Goal: Entertainment & Leisure: Consume media (video, audio)

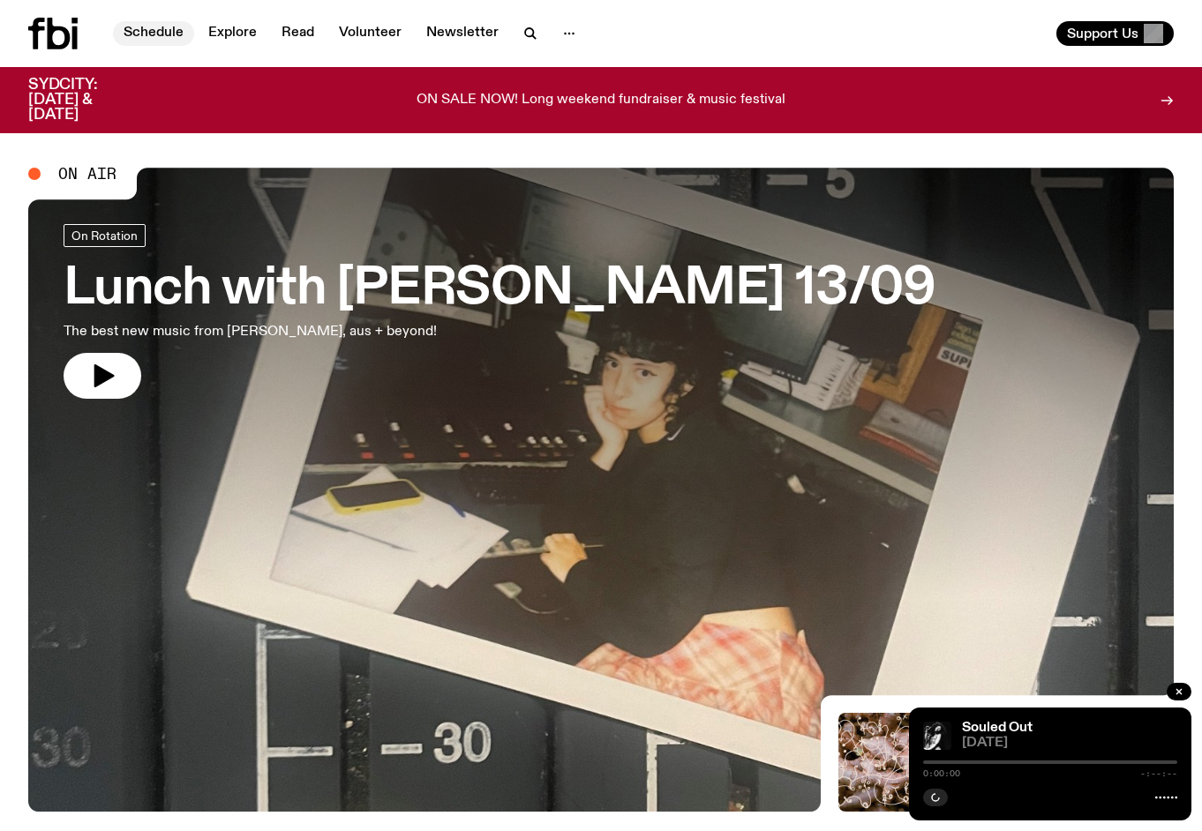
click at [140, 32] on link "Schedule" at bounding box center [153, 33] width 81 height 25
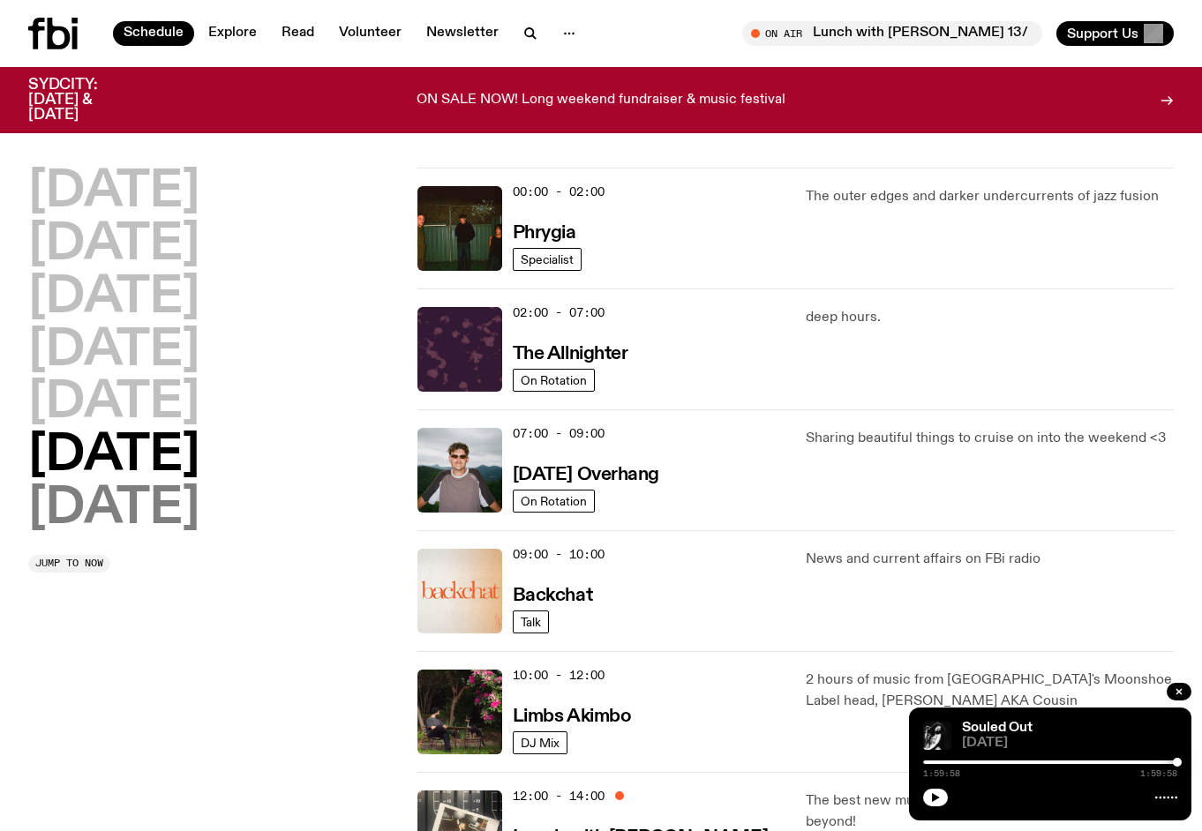
click at [131, 506] on h2 "[DATE]" at bounding box center [113, 508] width 171 height 49
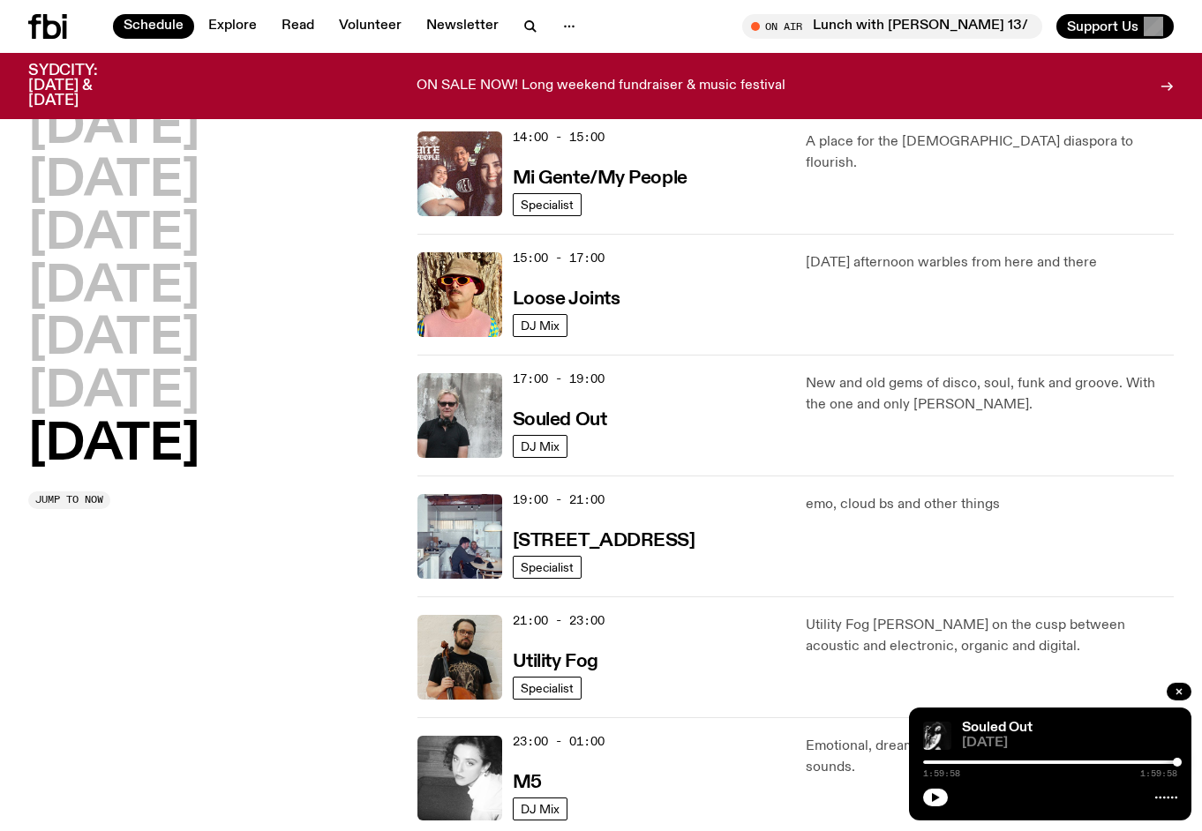
scroll to position [883, 0]
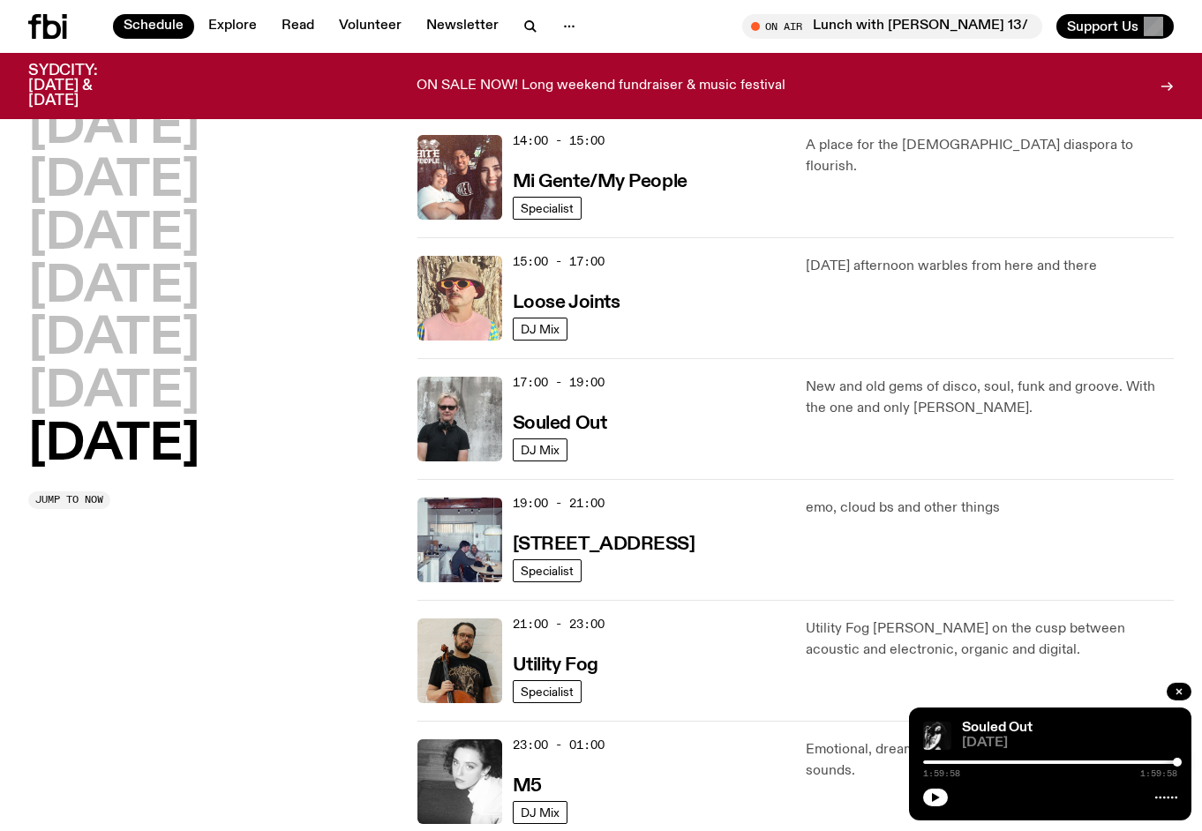
click at [474, 297] on img at bounding box center [459, 298] width 85 height 85
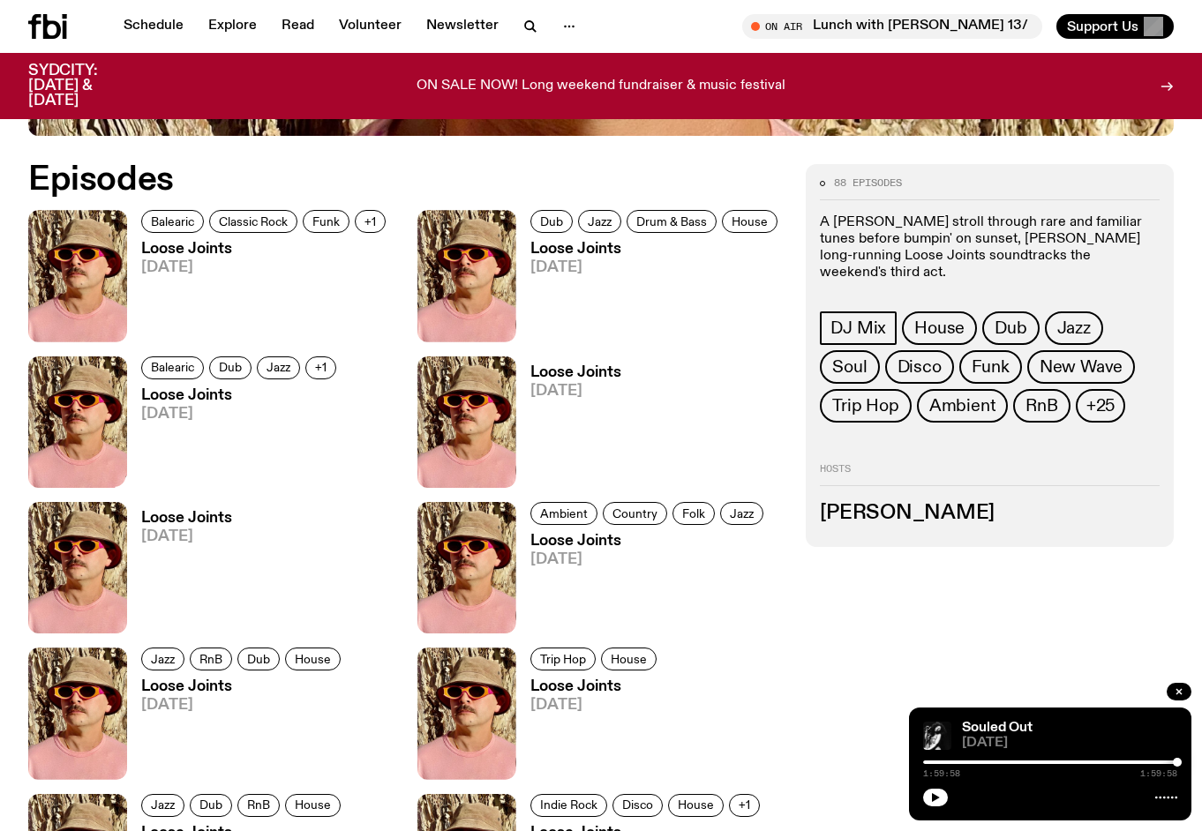
scroll to position [768, 0]
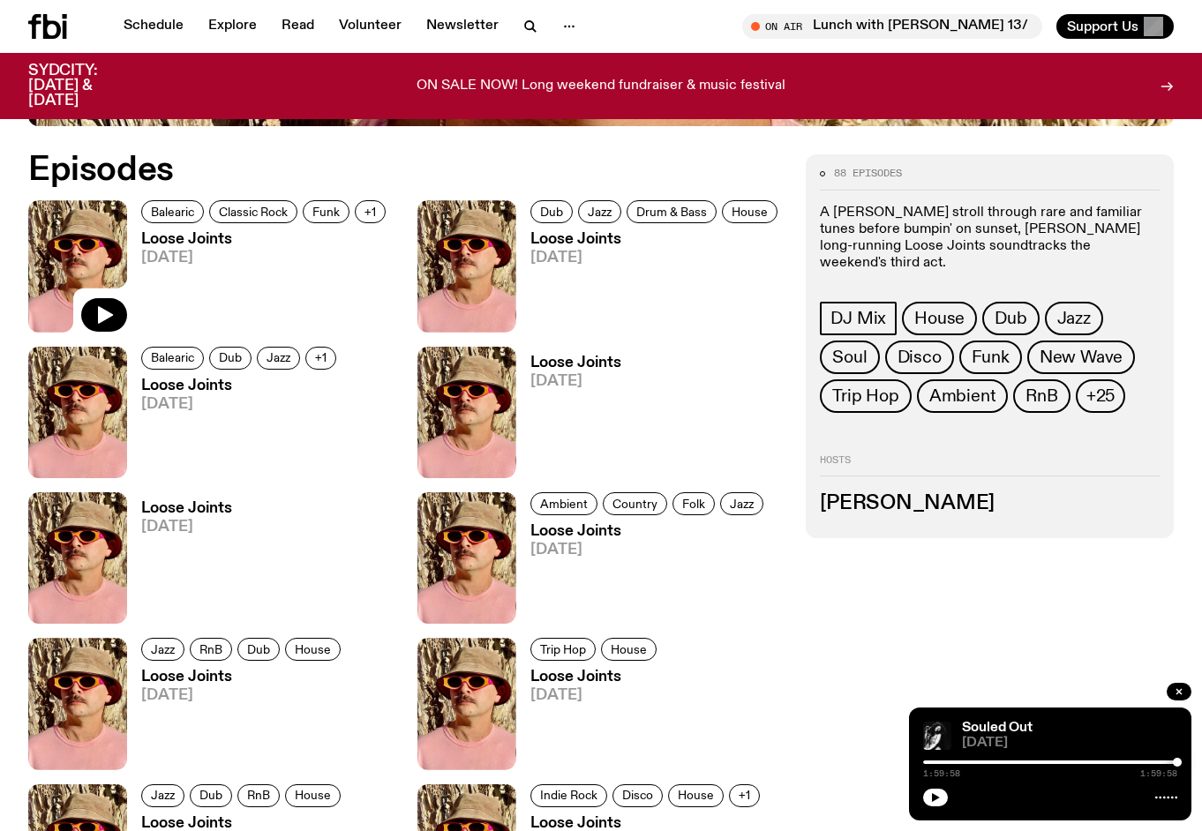
click at [90, 265] on img at bounding box center [77, 265] width 99 height 131
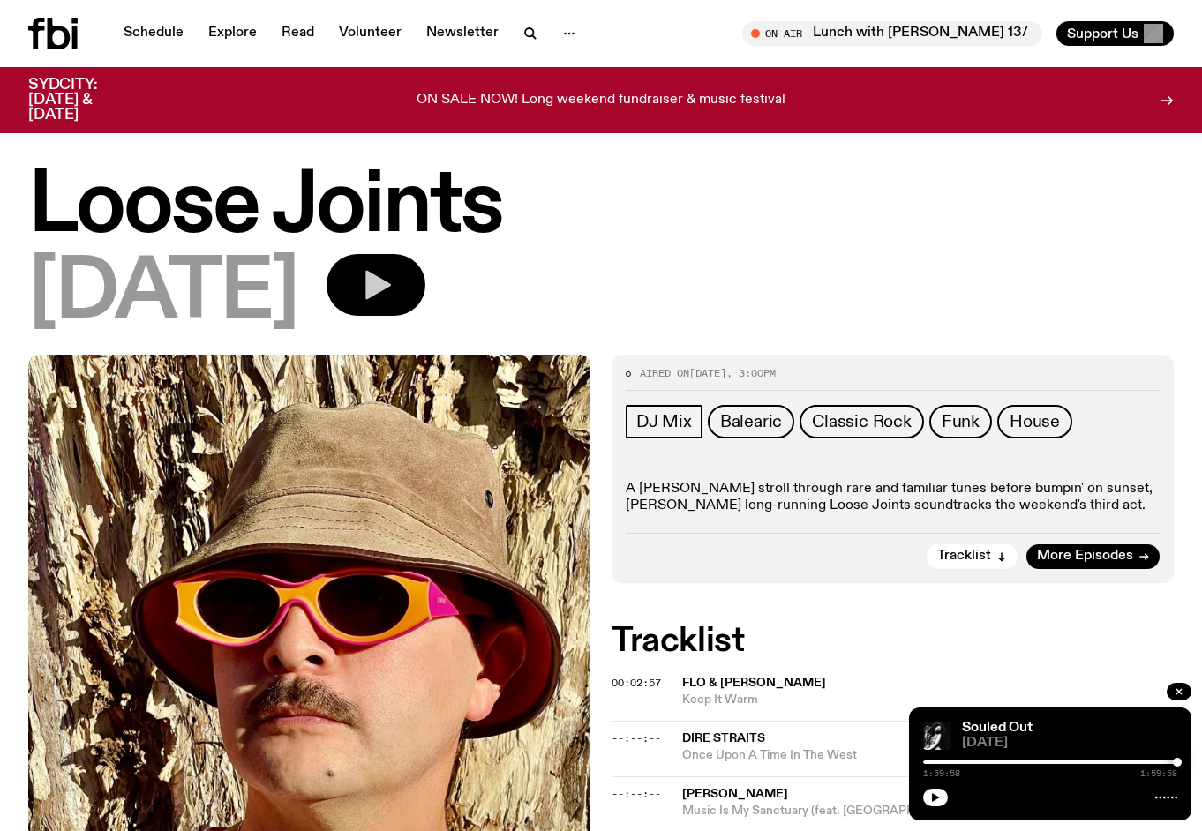
click at [417, 281] on button "button" at bounding box center [375, 285] width 99 height 62
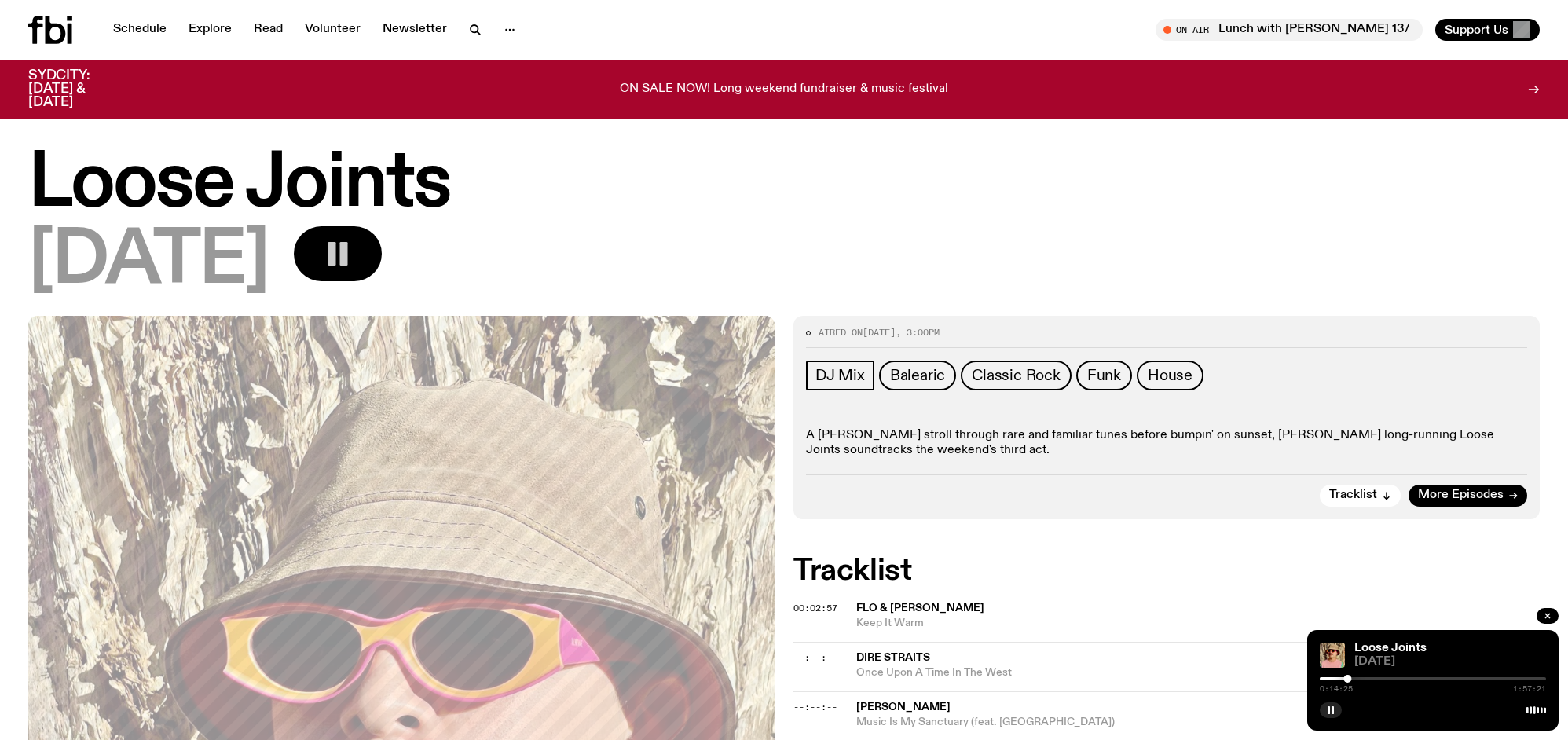
click at [348, 251] on rect "button" at bounding box center [344, 254] width 8 height 23
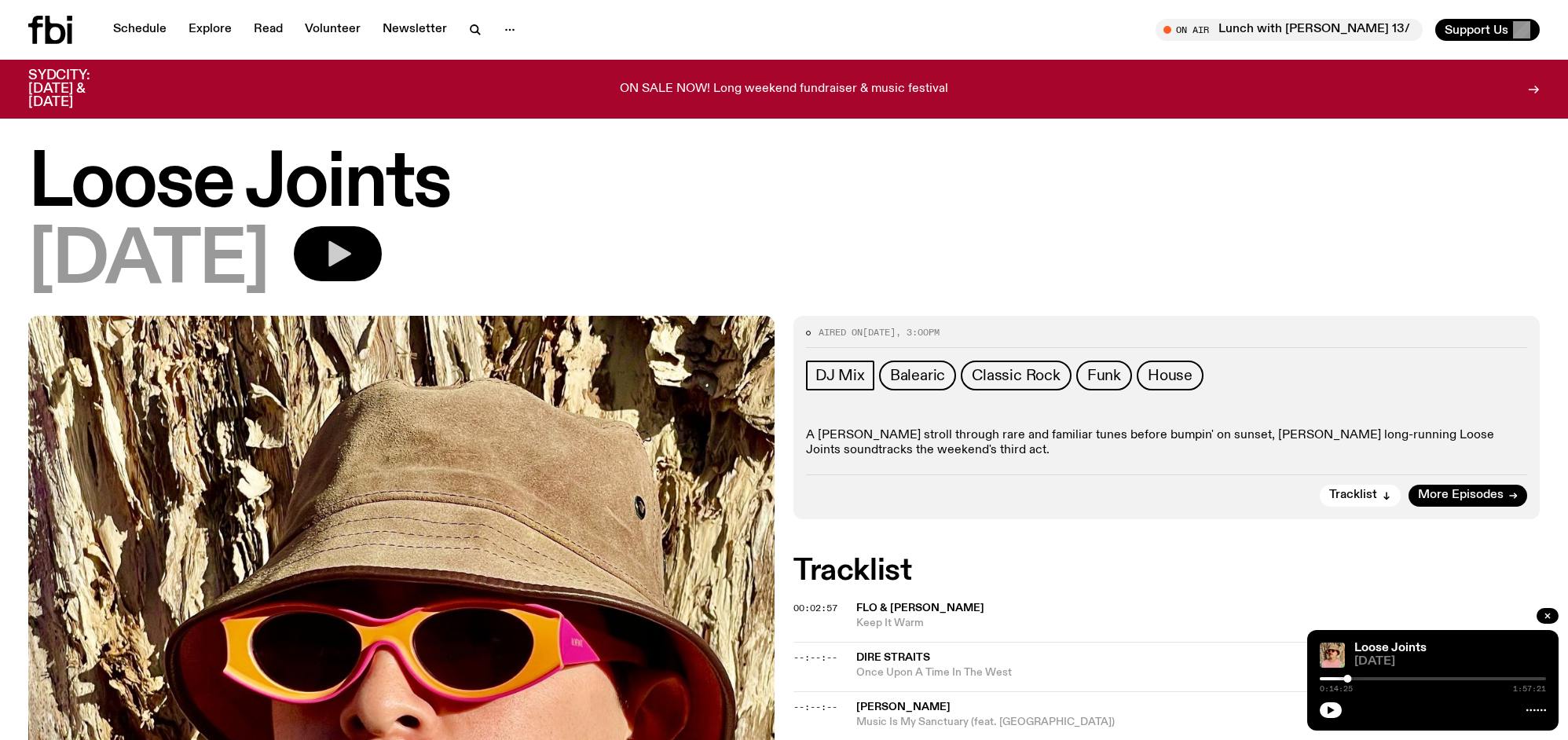
click at [351, 254] on icon "button" at bounding box center [340, 254] width 23 height 26
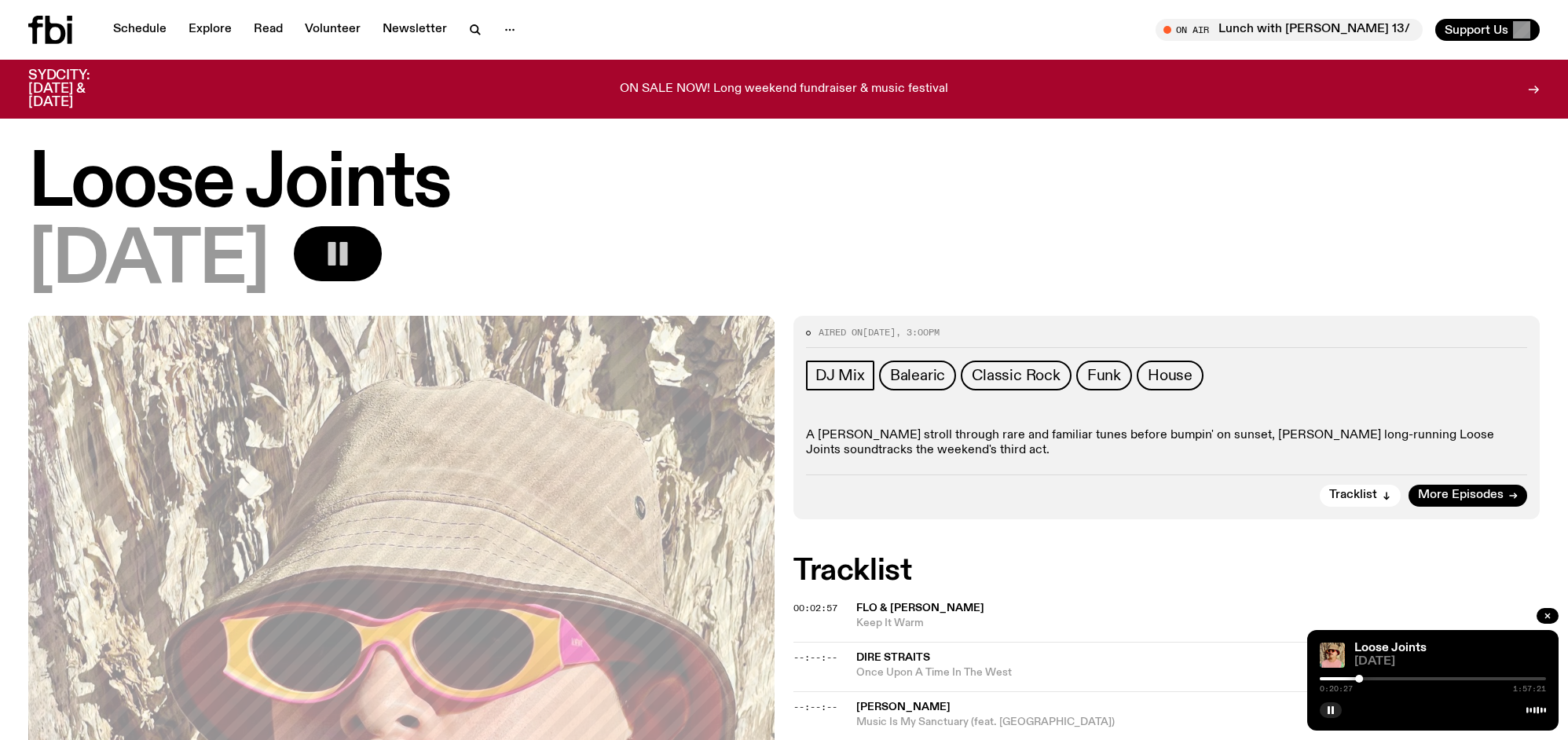
click at [353, 250] on icon "button" at bounding box center [337, 253] width 31 height 31
